Goal: Navigation & Orientation: Find specific page/section

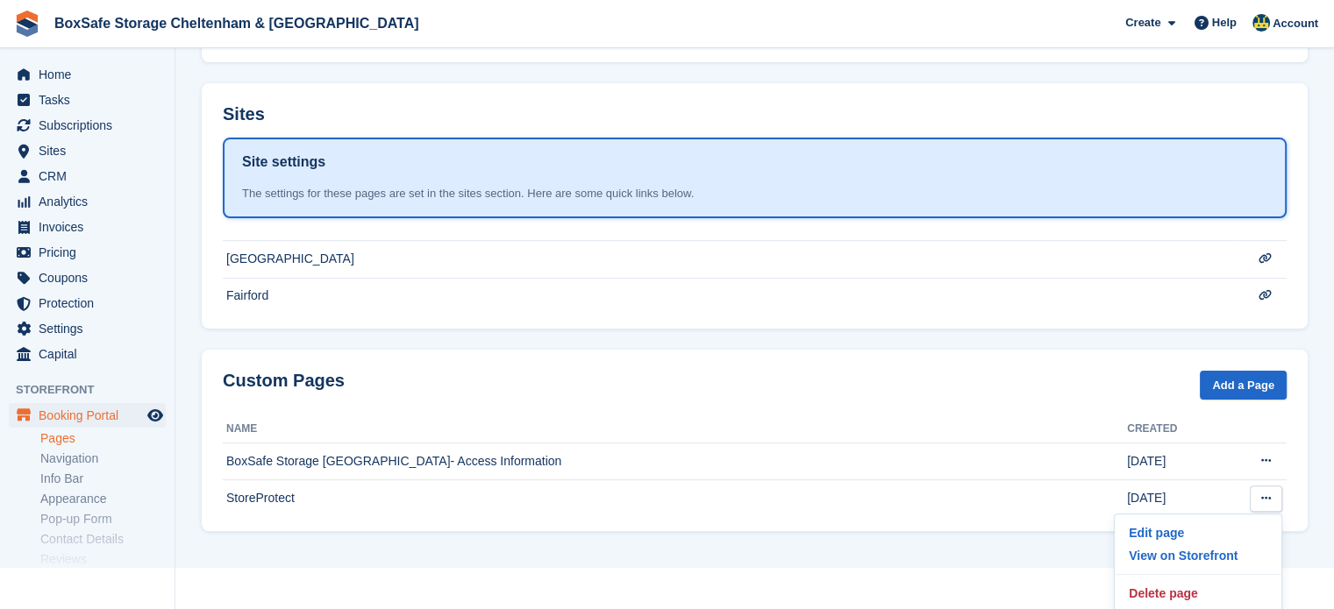
scroll to position [401, 0]
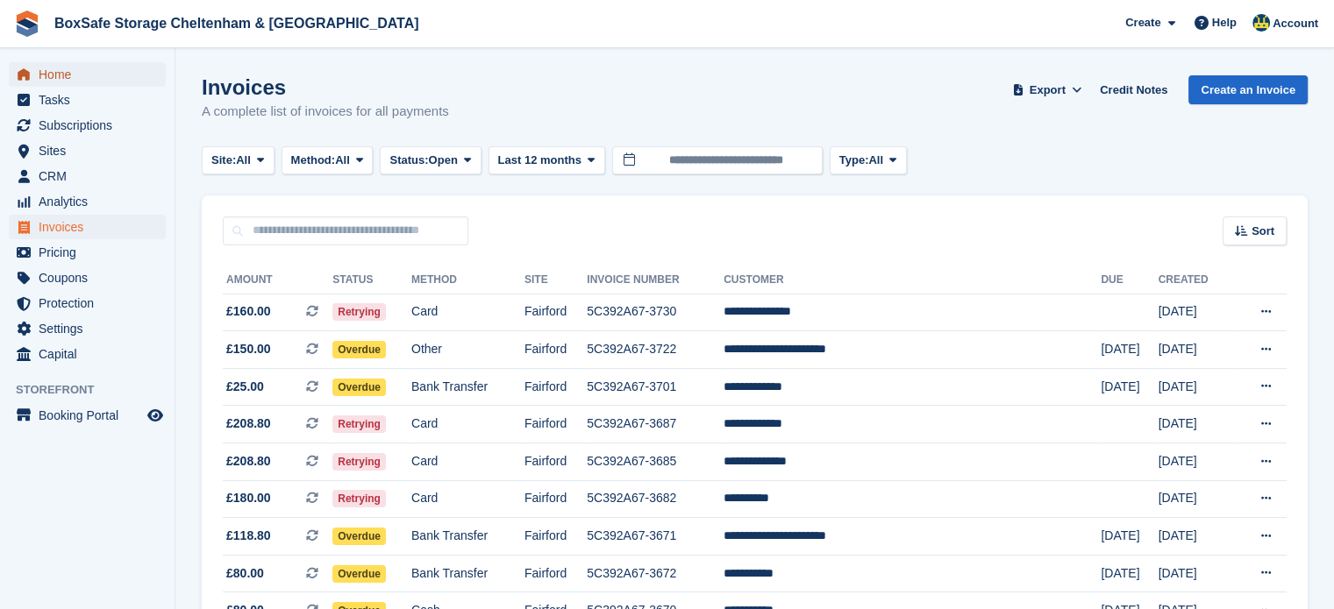
click at [72, 69] on span "Home" at bounding box center [91, 74] width 105 height 25
